Goal: Check status: Check status

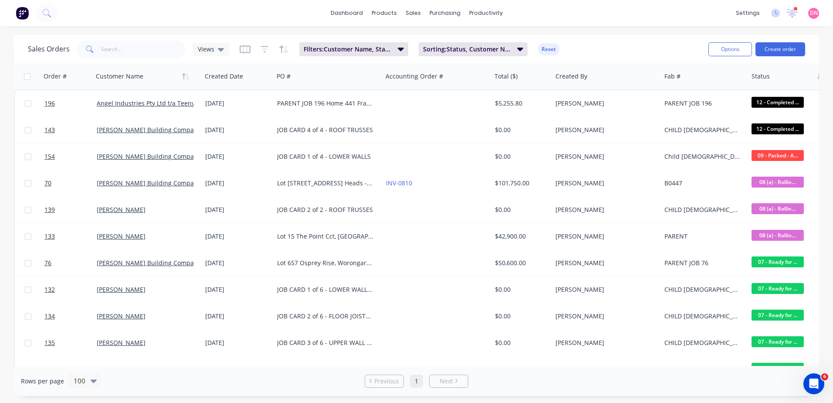
scroll to position [87, 0]
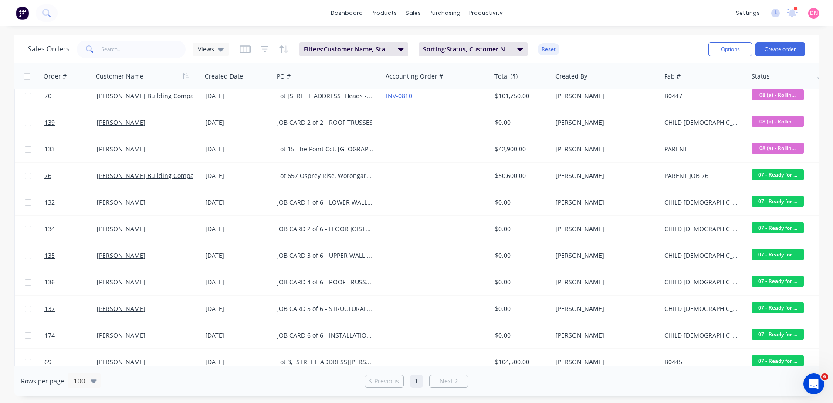
click at [360, 30] on div "dashboard products sales purchasing productivity dashboard products Product Cat…" at bounding box center [416, 201] width 833 height 403
click at [421, 43] on div at bounding box center [418, 42] width 13 height 8
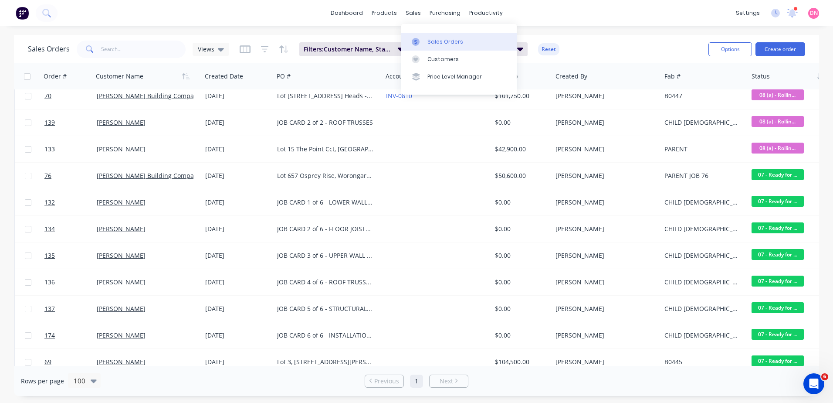
click at [421, 43] on div at bounding box center [418, 42] width 13 height 8
click at [422, 44] on div at bounding box center [418, 42] width 13 height 8
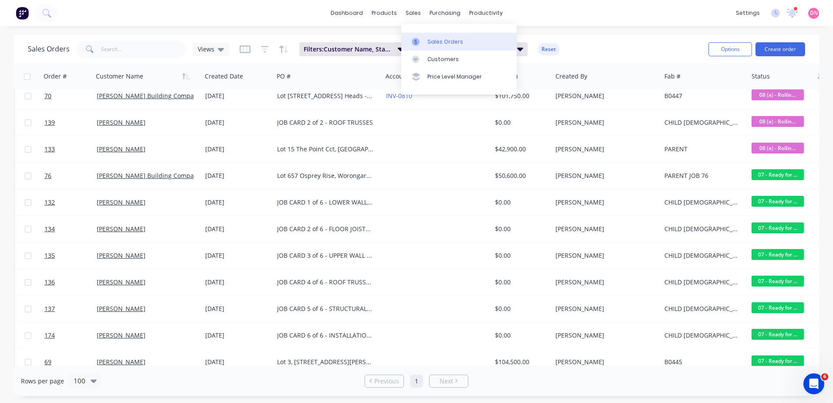
click at [422, 44] on div at bounding box center [418, 42] width 13 height 8
click at [224, 45] on div "Views" at bounding box center [211, 49] width 37 height 13
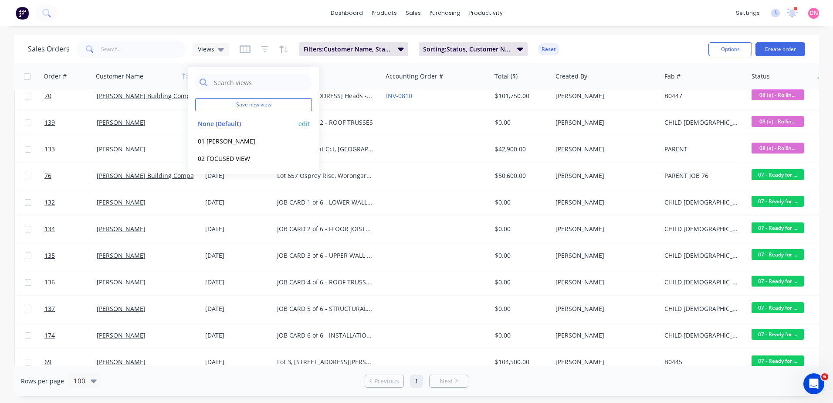
click at [215, 119] on button "None (Default)" at bounding box center [244, 124] width 99 height 10
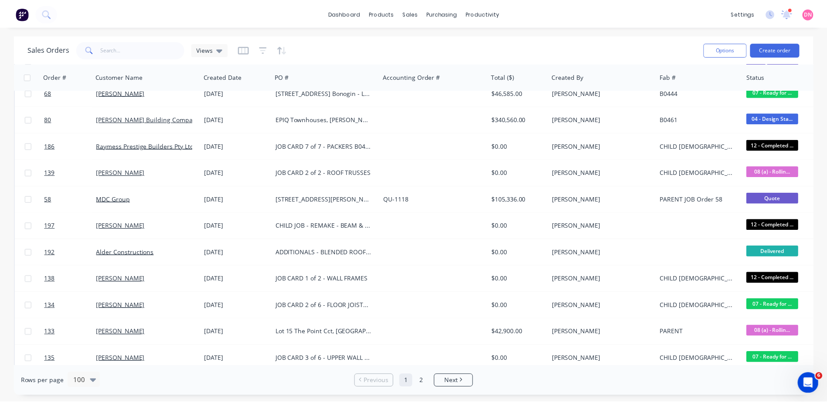
scroll to position [392, 0]
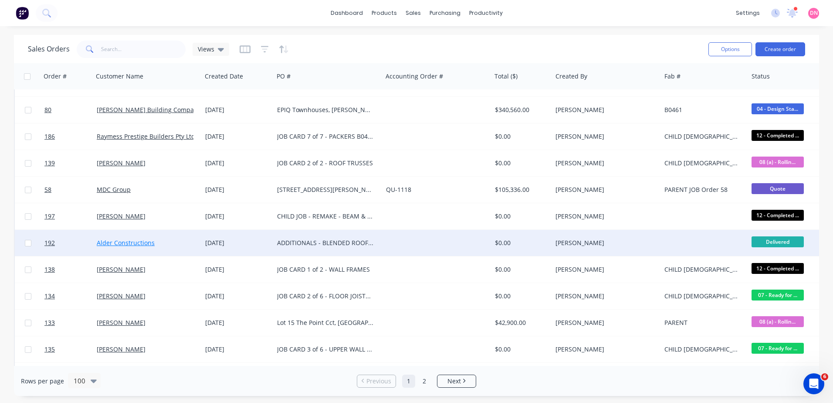
click at [127, 241] on link "Alder Constructions" at bounding box center [126, 242] width 58 height 8
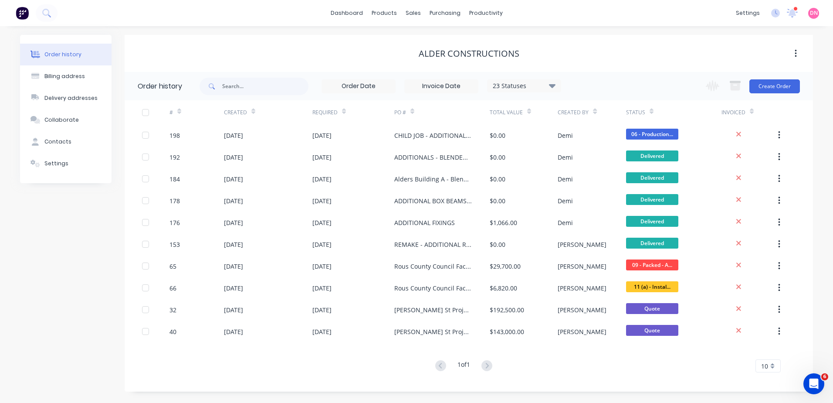
drag, startPoint x: 127, startPoint y: 241, endPoint x: 383, endPoint y: 38, distance: 326.1
click at [383, 38] on div "Alder Constructions" at bounding box center [469, 53] width 689 height 37
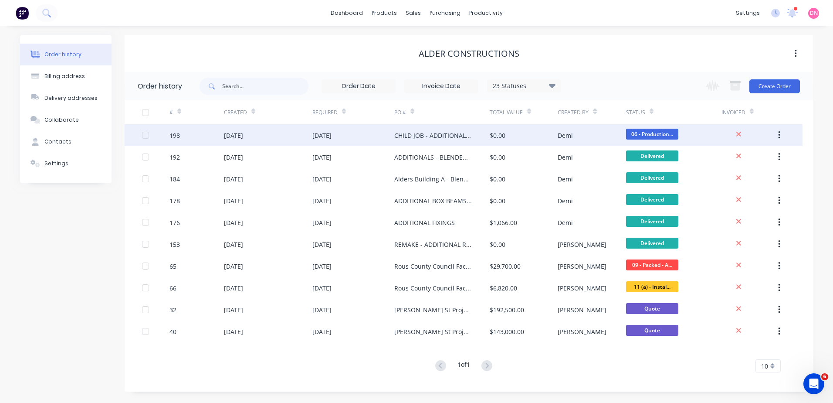
click at [425, 143] on div "CHILD JOB - ADDITIONALS - OUTRIGGER AND ROOF PANELS" at bounding box center [442, 135] width 95 height 22
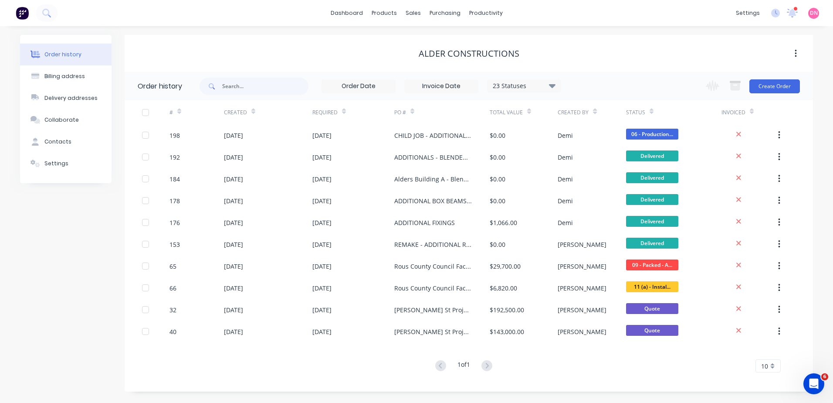
click at [425, 143] on div "CHILD JOB - ADDITIONALS - OUTRIGGER AND ROOF PANELS" at bounding box center [442, 135] width 95 height 22
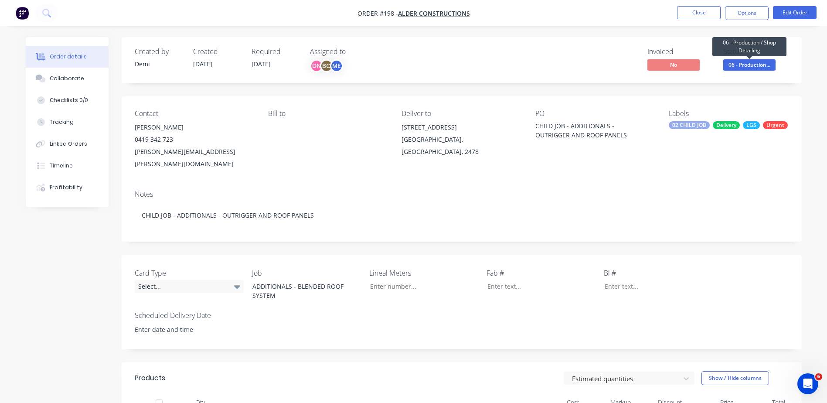
click at [750, 69] on span "06 - Production..." at bounding box center [749, 64] width 52 height 11
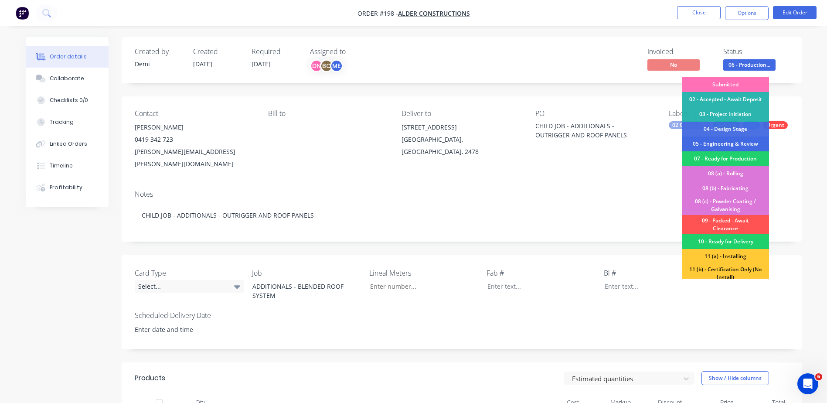
click at [736, 138] on div "05 - Engineering & Review" at bounding box center [725, 143] width 87 height 15
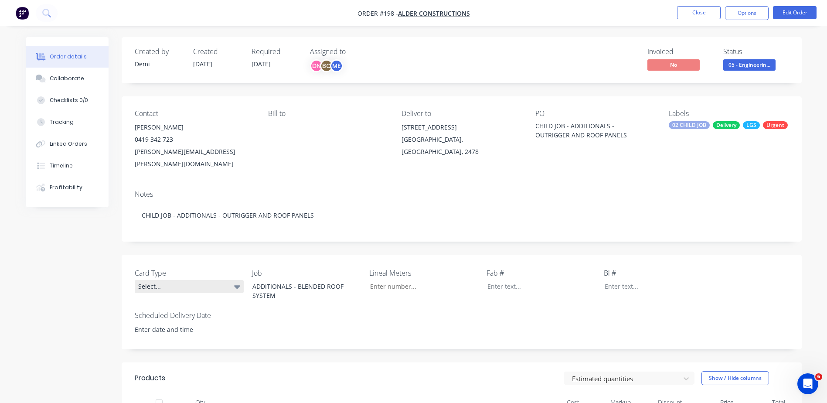
click at [236, 282] on icon at bounding box center [237, 287] width 6 height 10
click at [199, 322] on button "Child" at bounding box center [200, 327] width 131 height 17
